Goal: Transaction & Acquisition: Purchase product/service

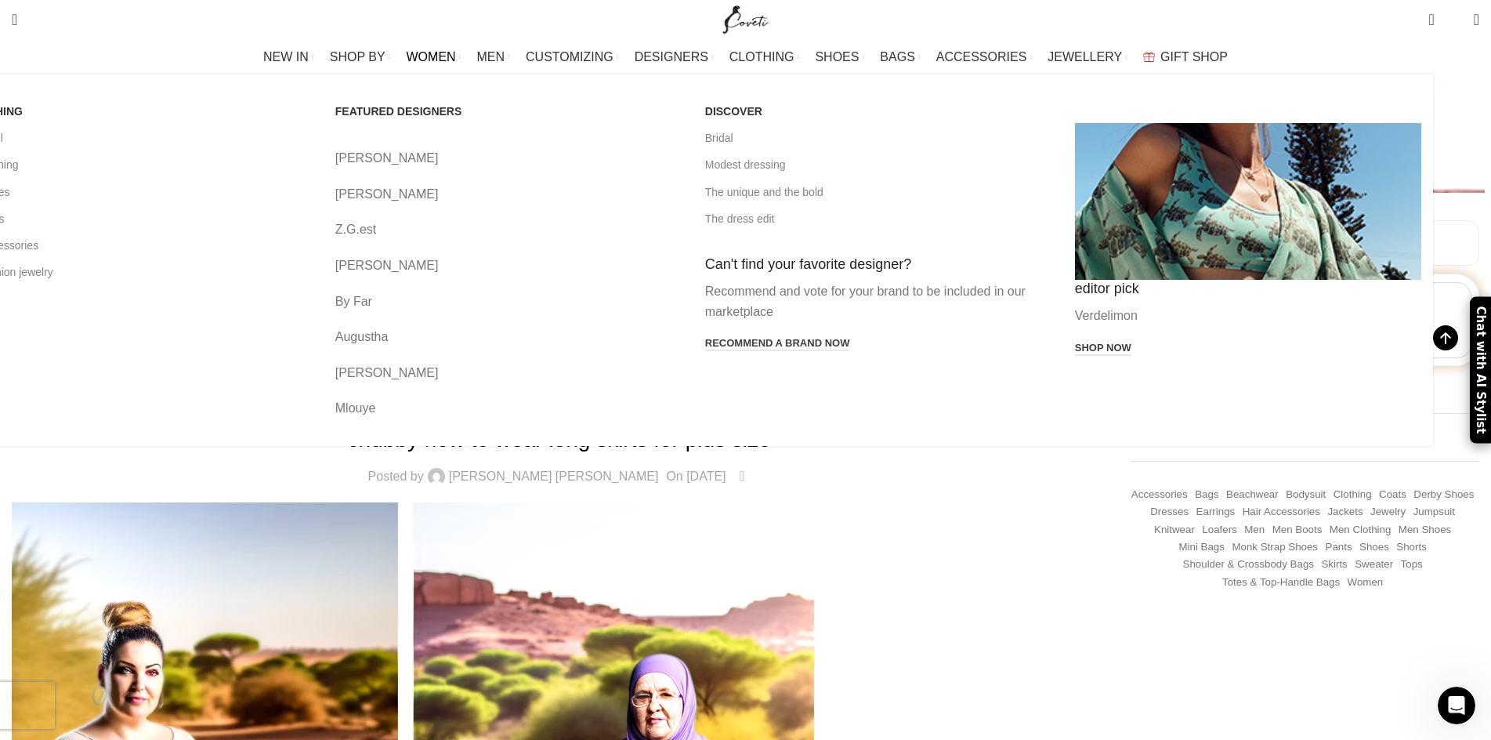
click at [456, 56] on span "WOMEN" at bounding box center [431, 56] width 49 height 15
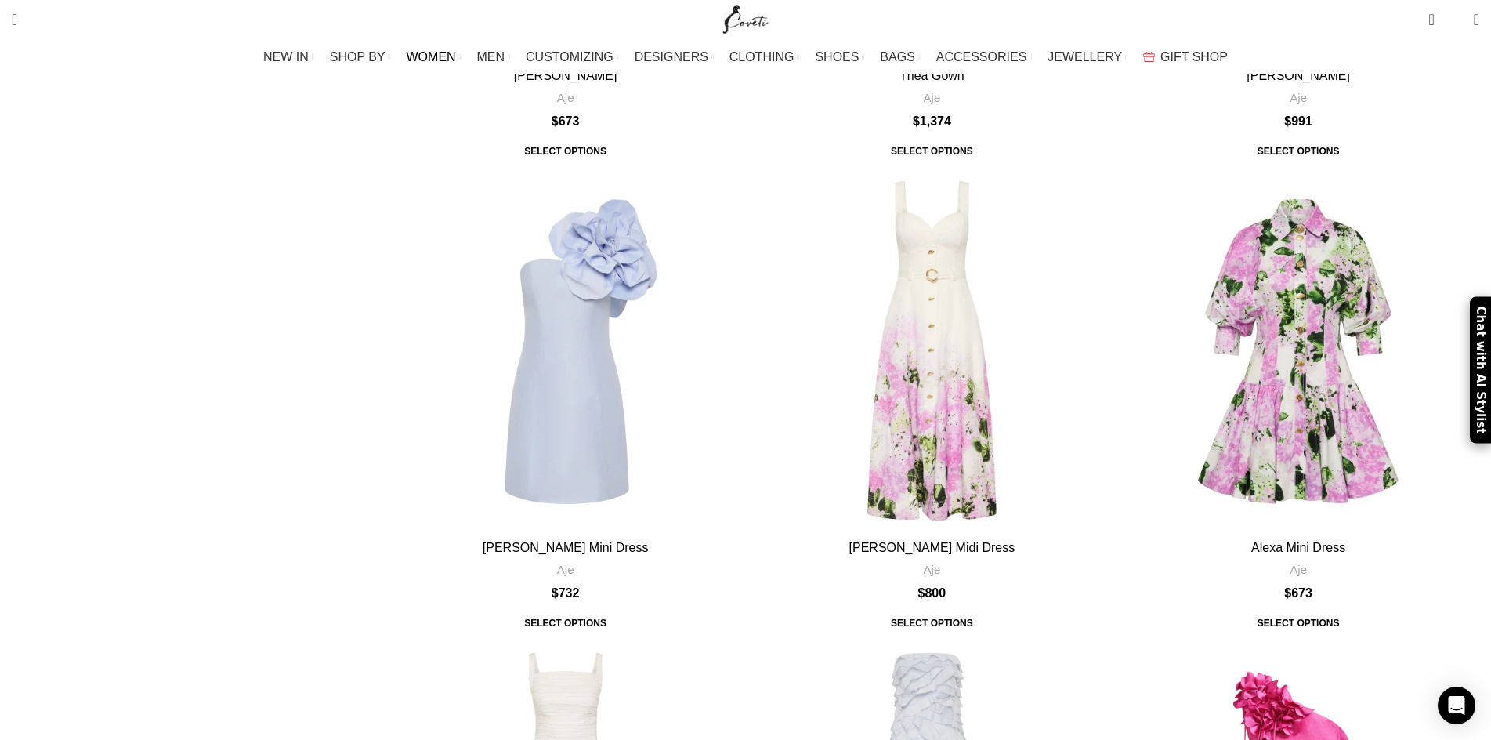
scroll to position [1866, 0]
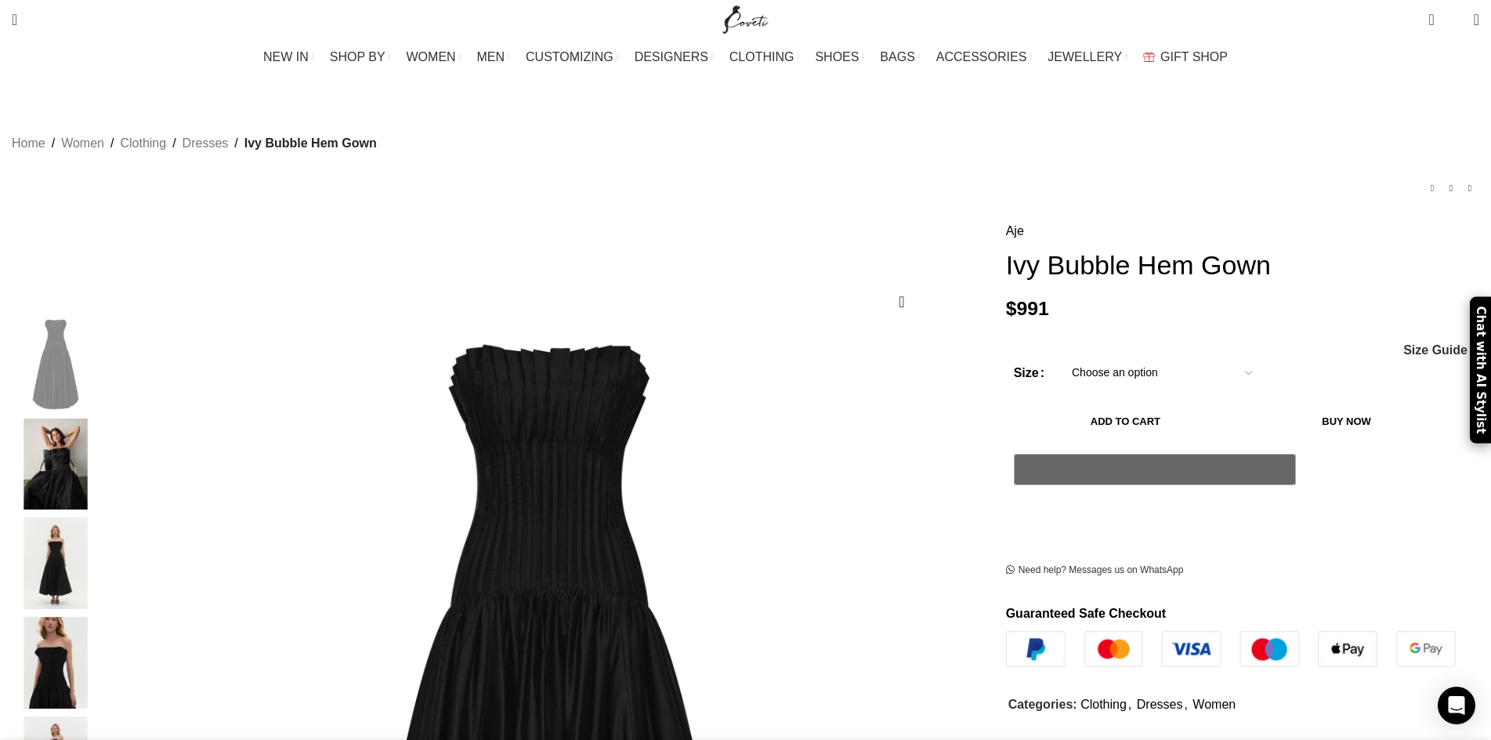
click at [103, 548] on img "3 / 5" at bounding box center [56, 563] width 96 height 92
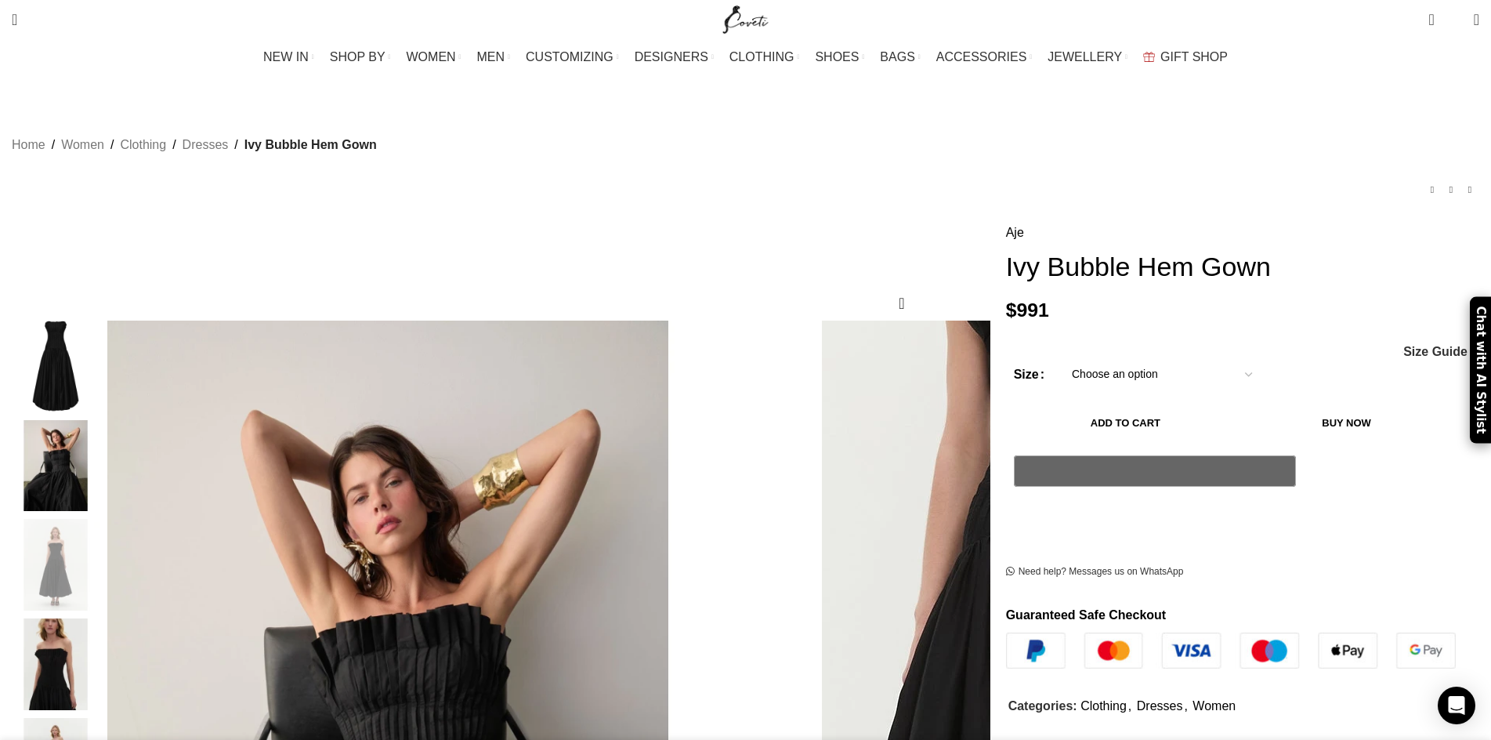
scroll to position [0, 330]
